Goal: Information Seeking & Learning: Learn about a topic

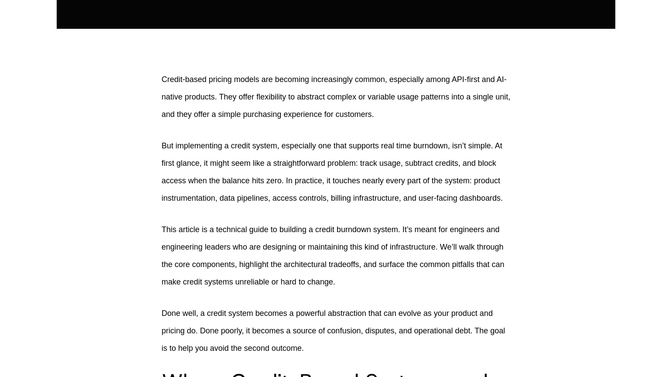
scroll to position [252, 0]
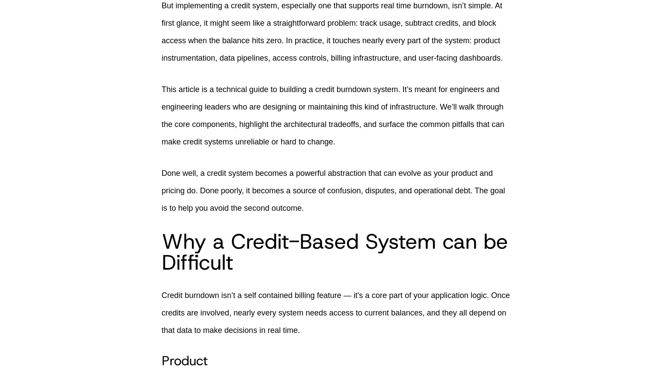
scroll to position [366, 0]
